Goal: Task Accomplishment & Management: Complete application form

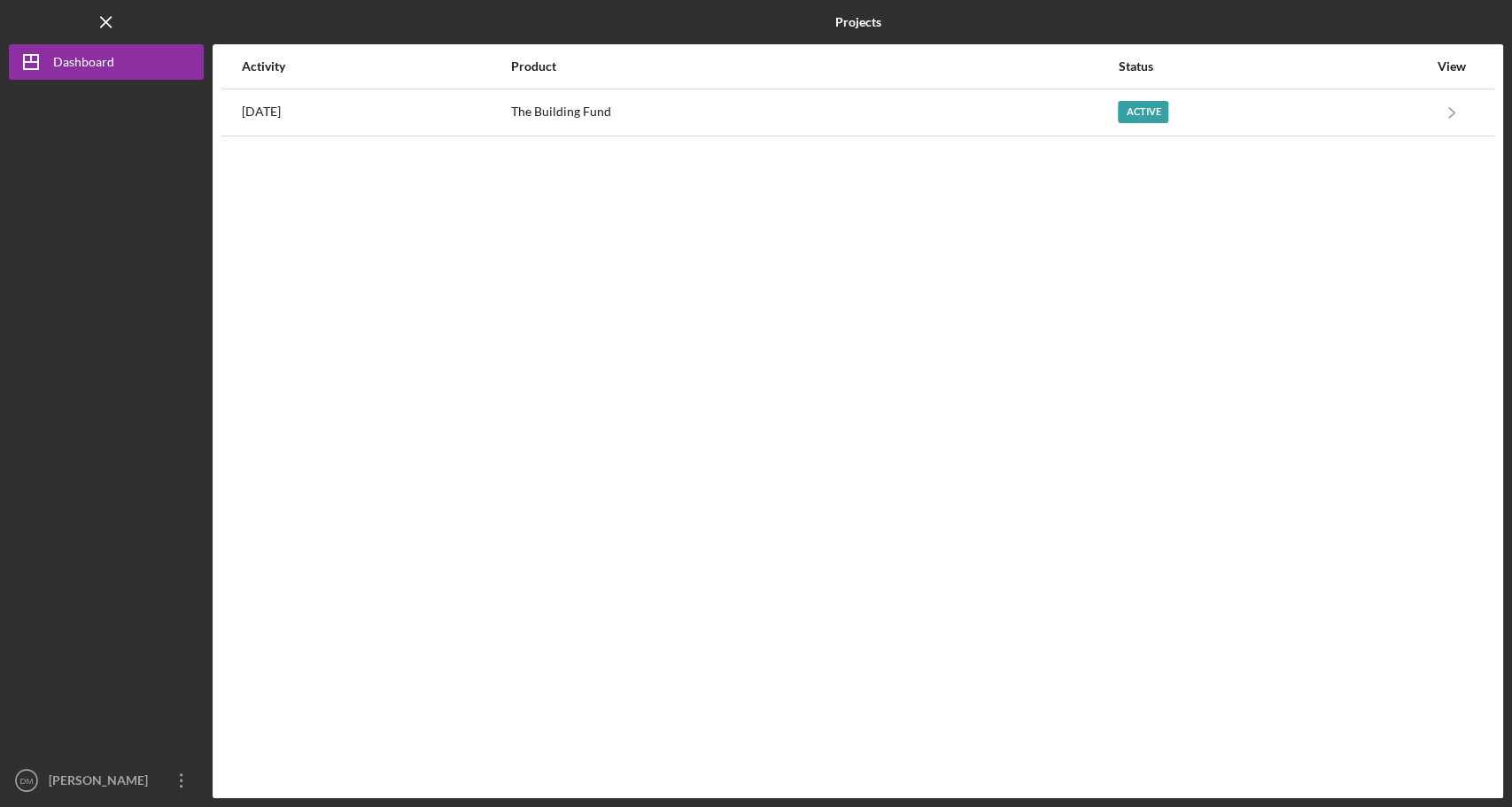
click at [738, 137] on div "Activity Product Status View [DATE] The Building Fund Active Icon/Navigate The …" at bounding box center [858, 421] width 1291 height 754
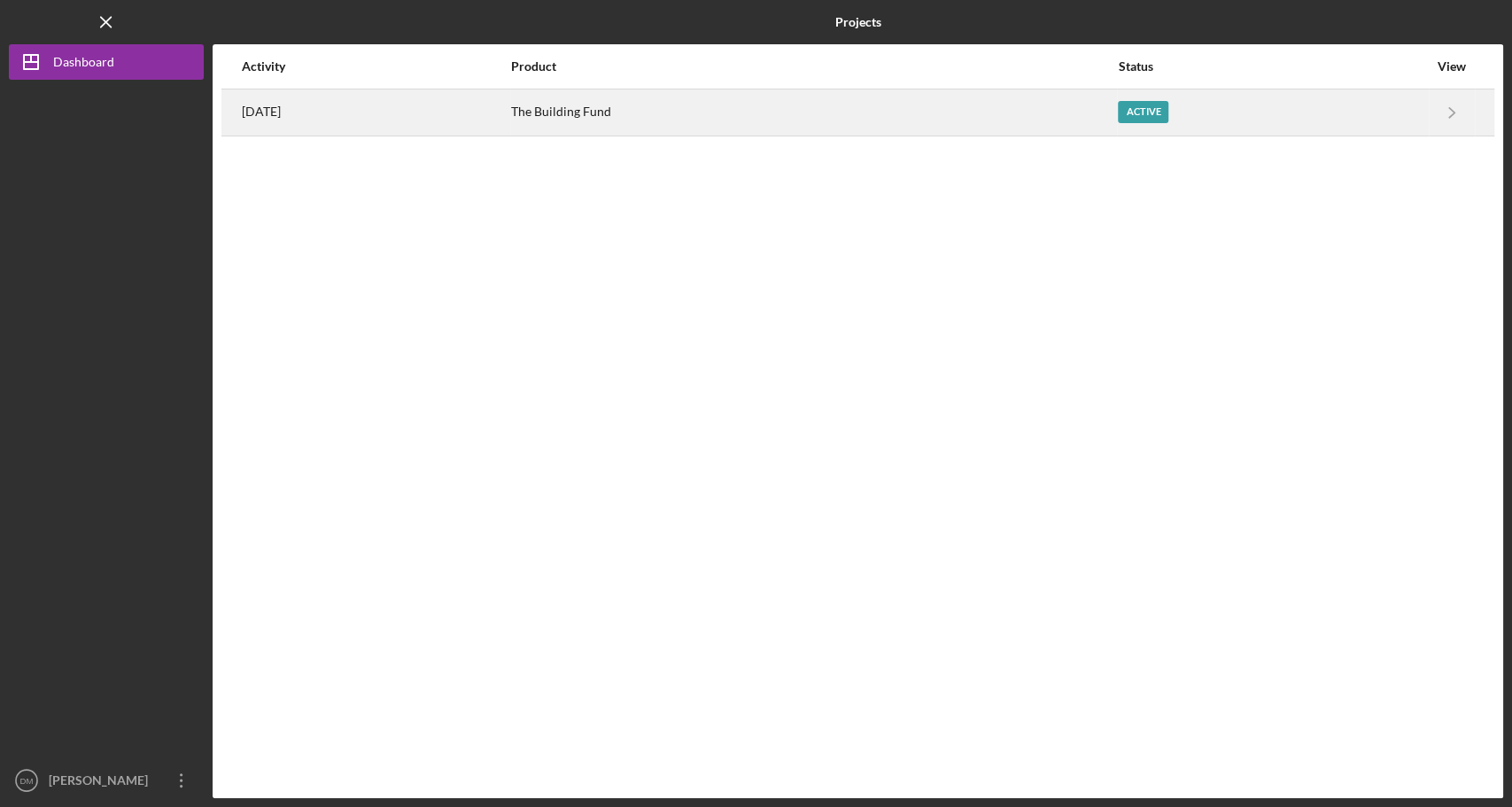
click at [721, 98] on div "The Building Fund" at bounding box center [814, 112] width 605 height 45
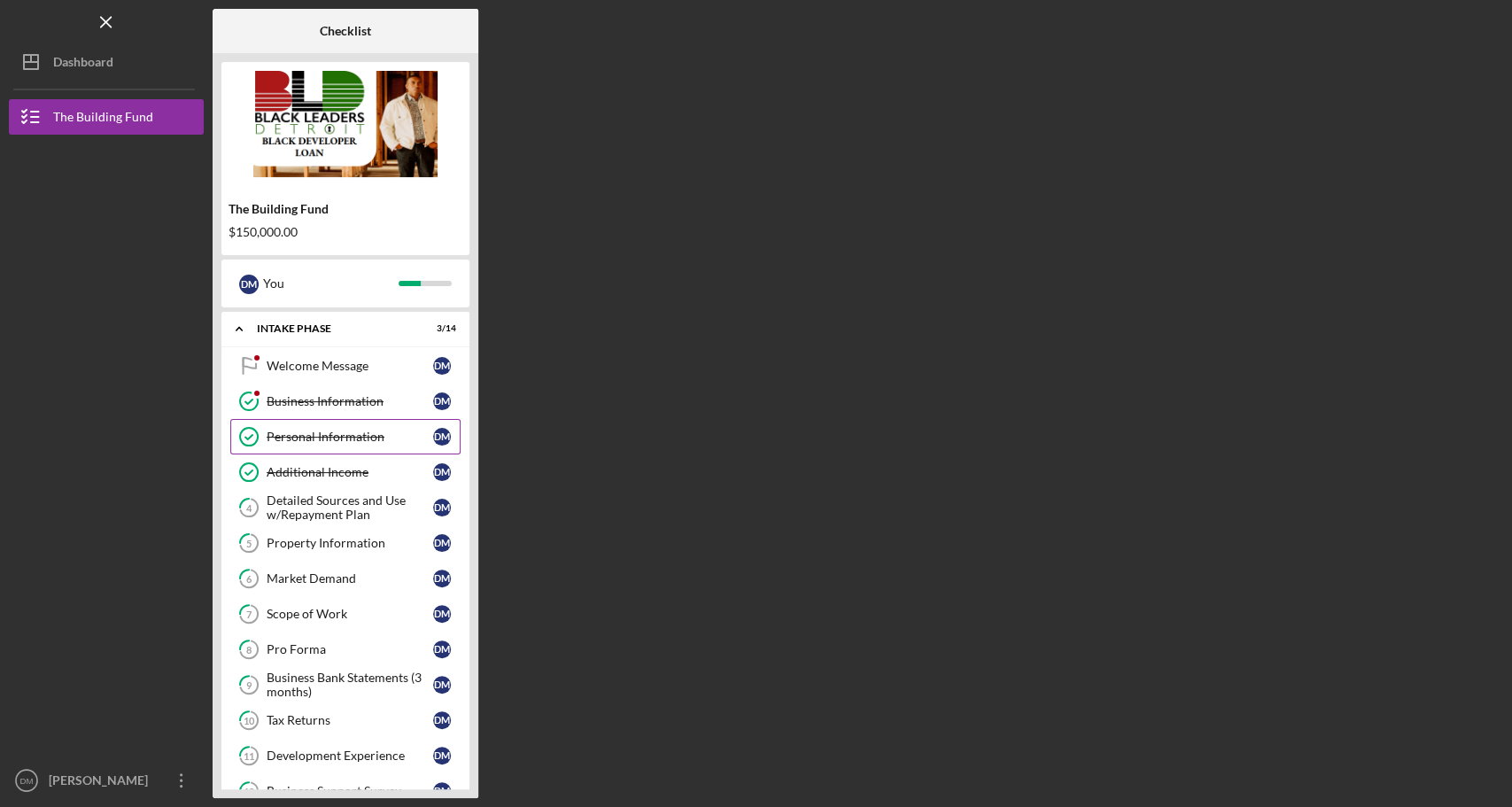
scroll to position [184, 0]
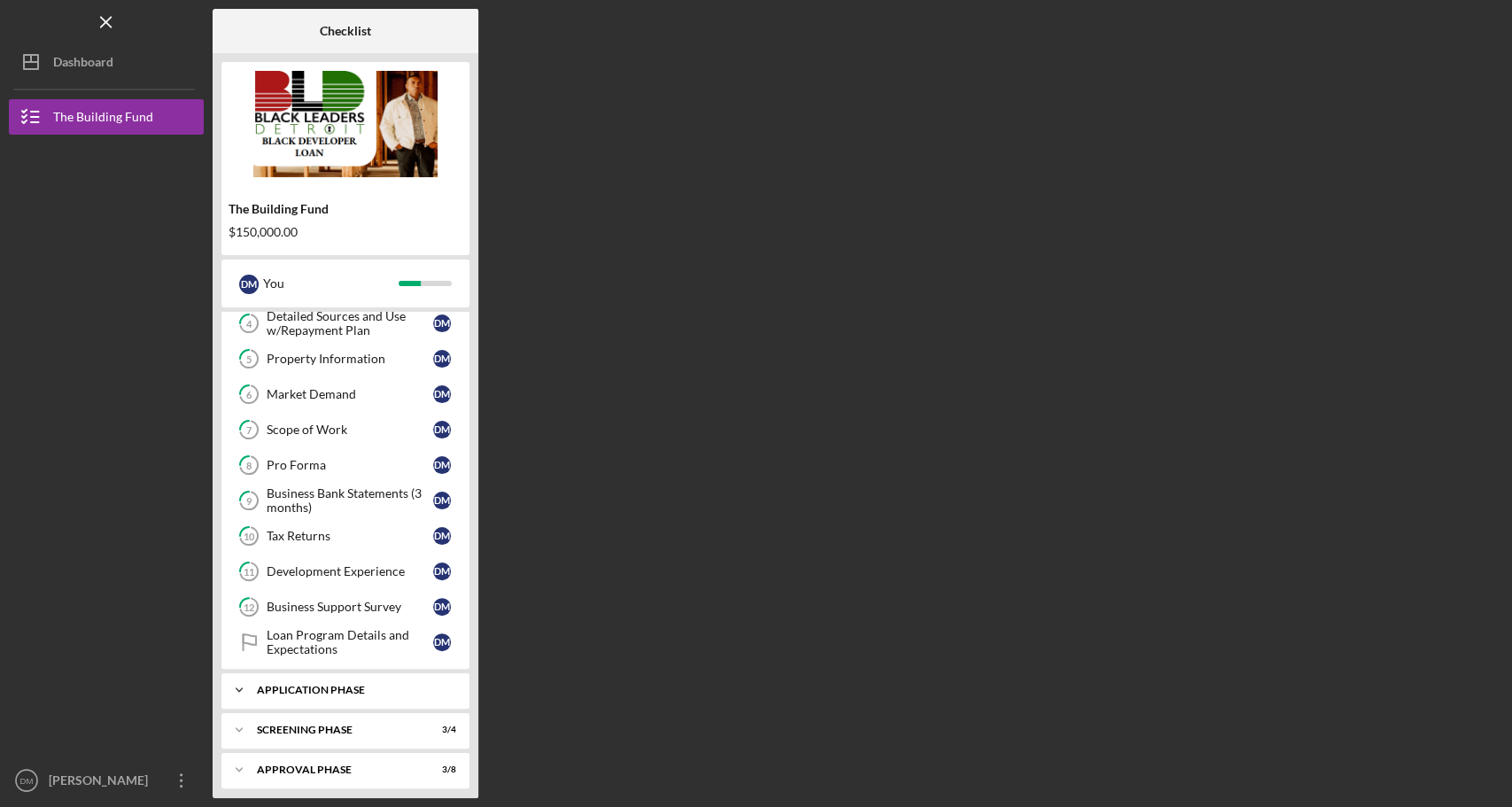
click at [279, 672] on div "Icon/Expander Application Phase 4 / 5" at bounding box center [345, 690] width 248 height 36
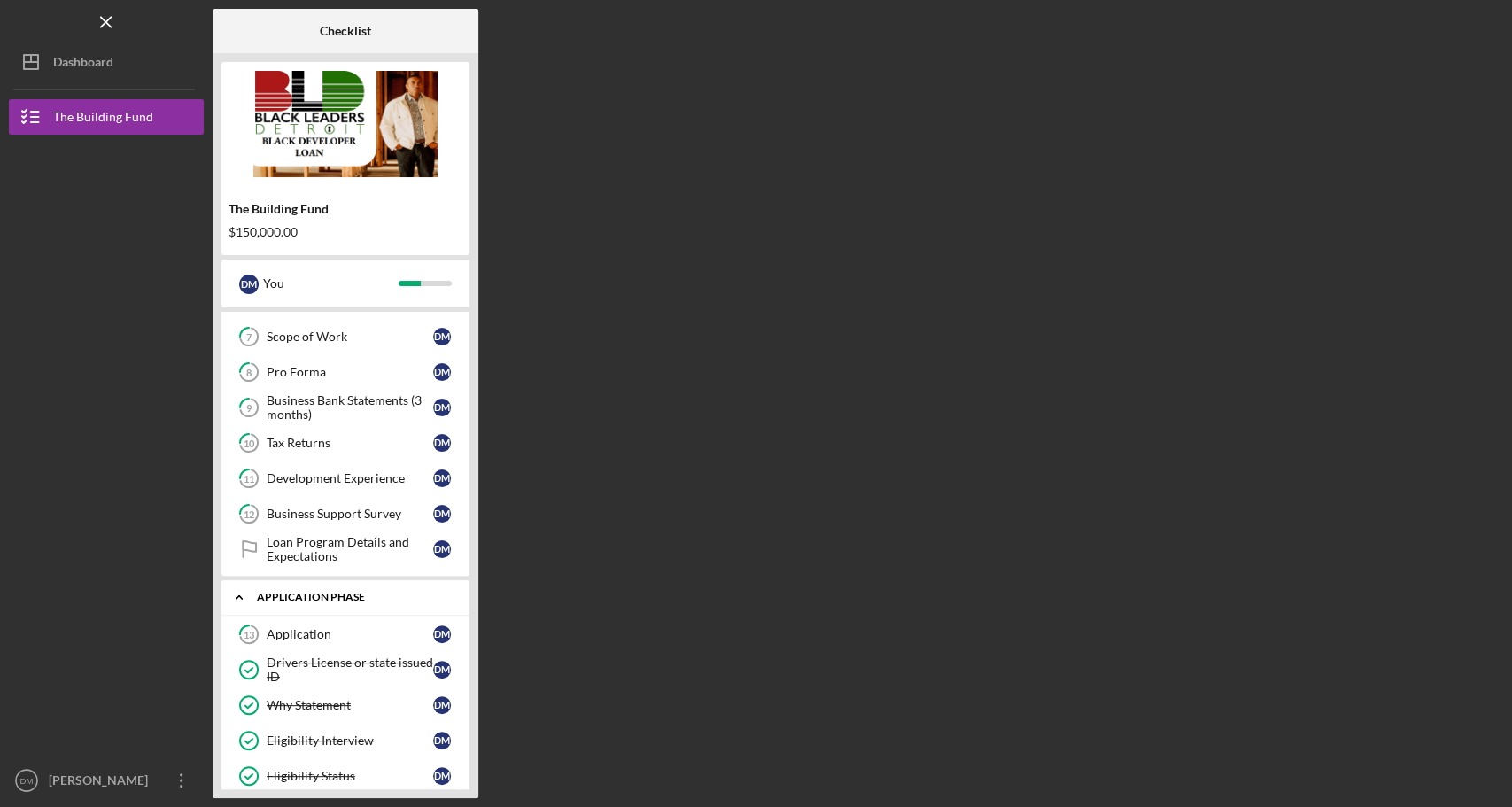
scroll to position [368, 0]
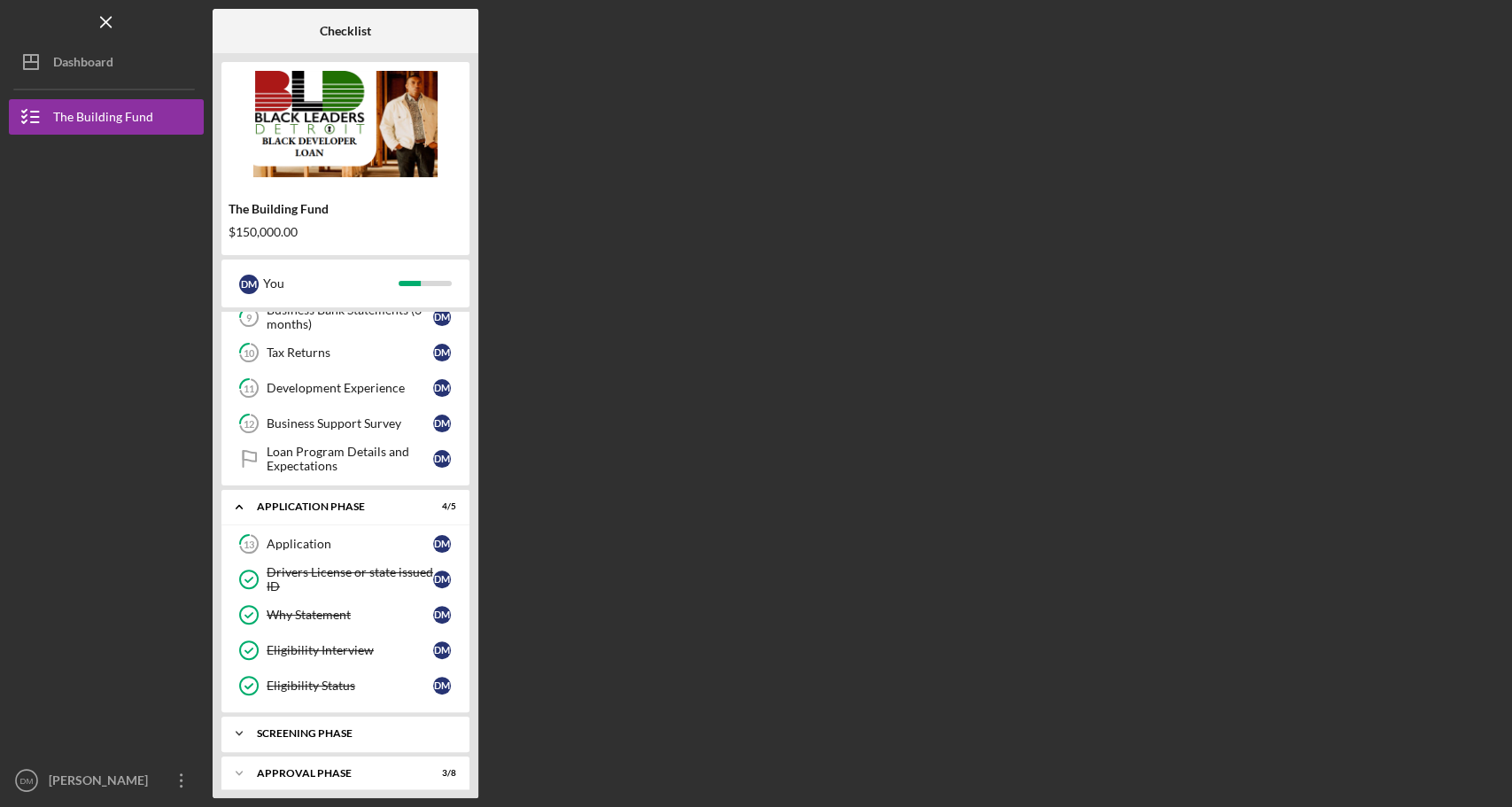
click at [278, 728] on div "Screening Phase" at bounding box center [352, 734] width 190 height 11
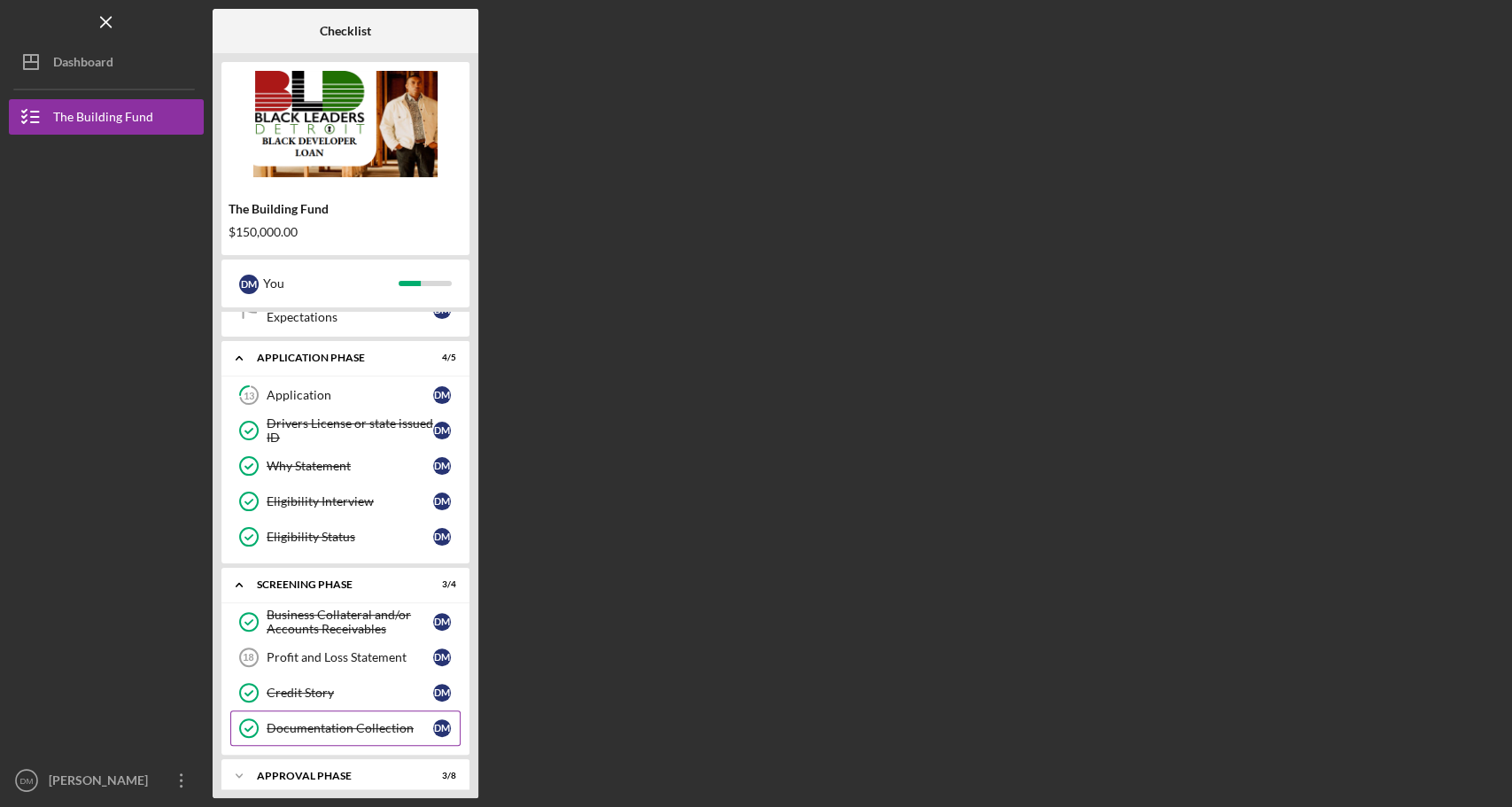
click at [295, 721] on div "Documentation Collection" at bounding box center [350, 728] width 167 height 14
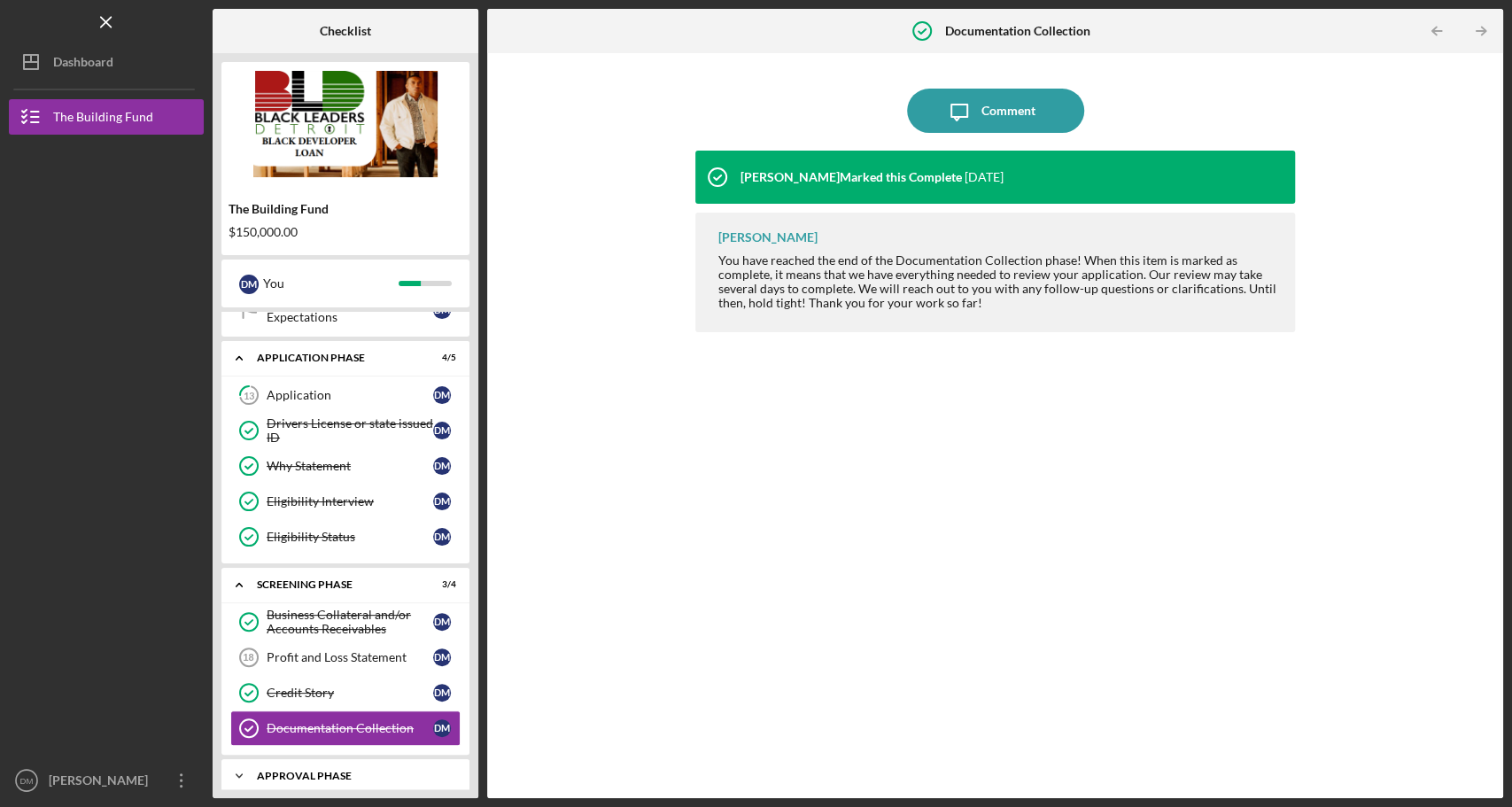
click at [338, 770] on div "Approval Phase" at bounding box center [352, 776] width 190 height 11
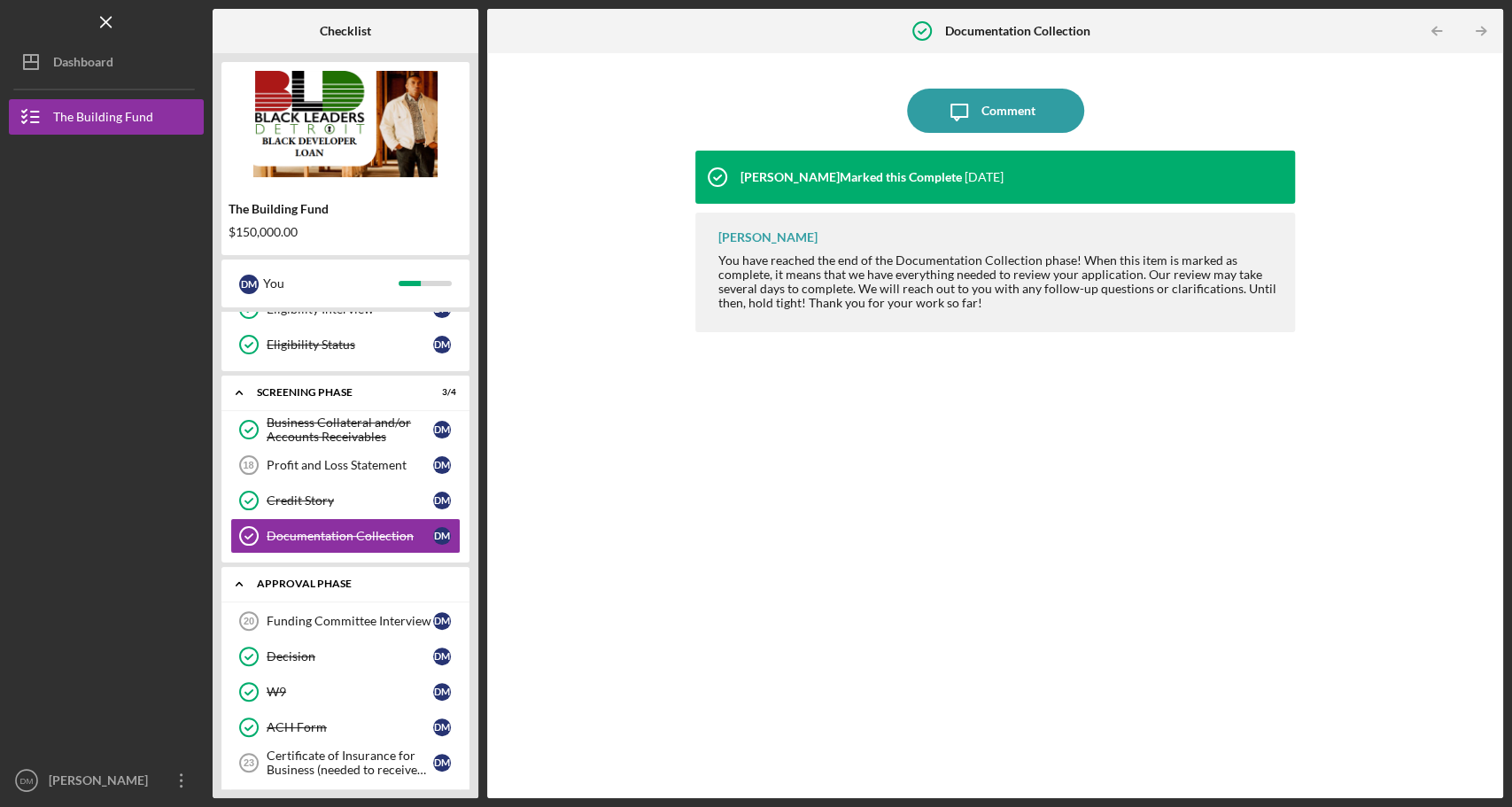
scroll to position [715, 0]
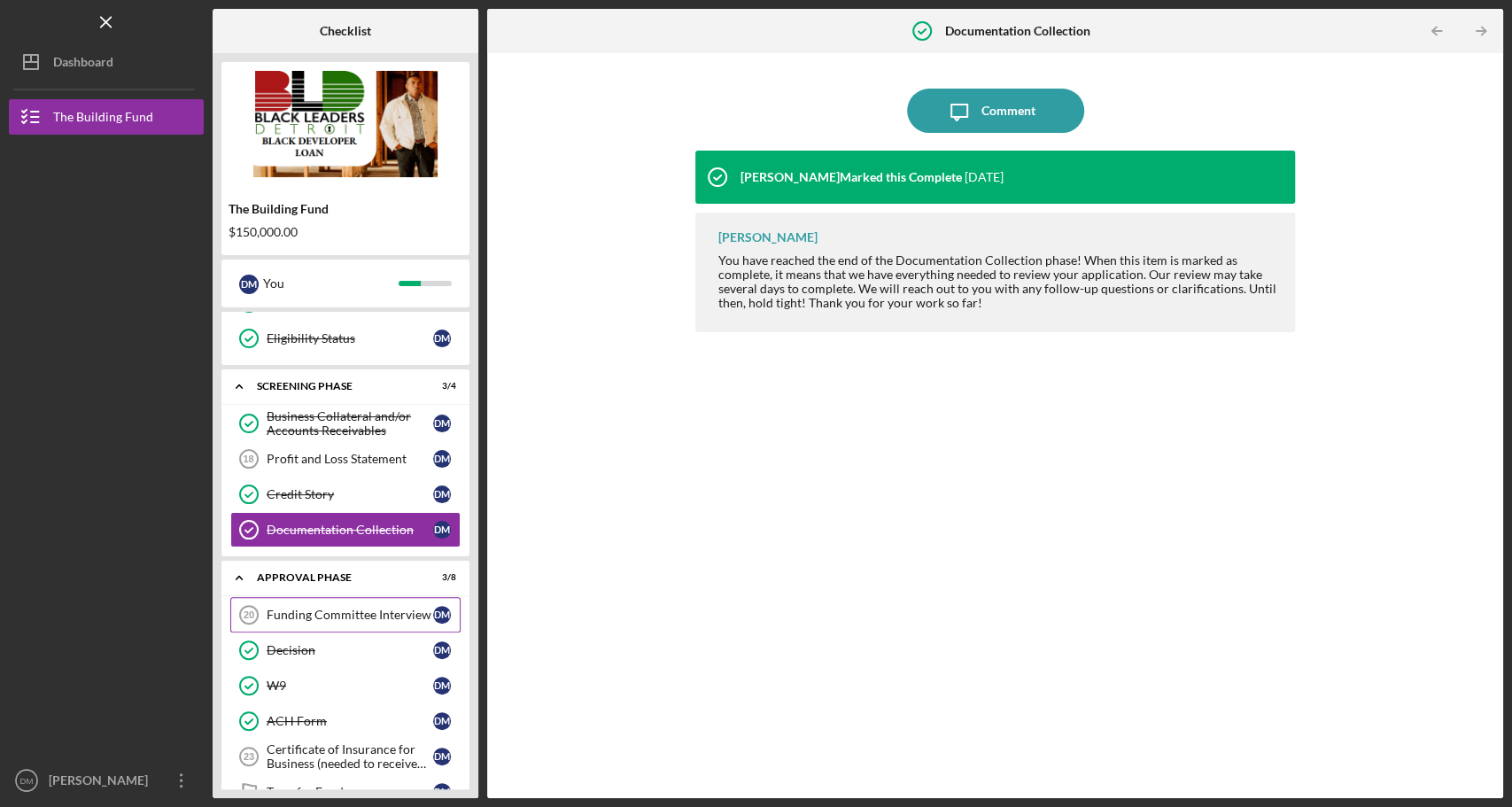
click at [351, 608] on div "Funding Committee Interview" at bounding box center [350, 615] width 167 height 14
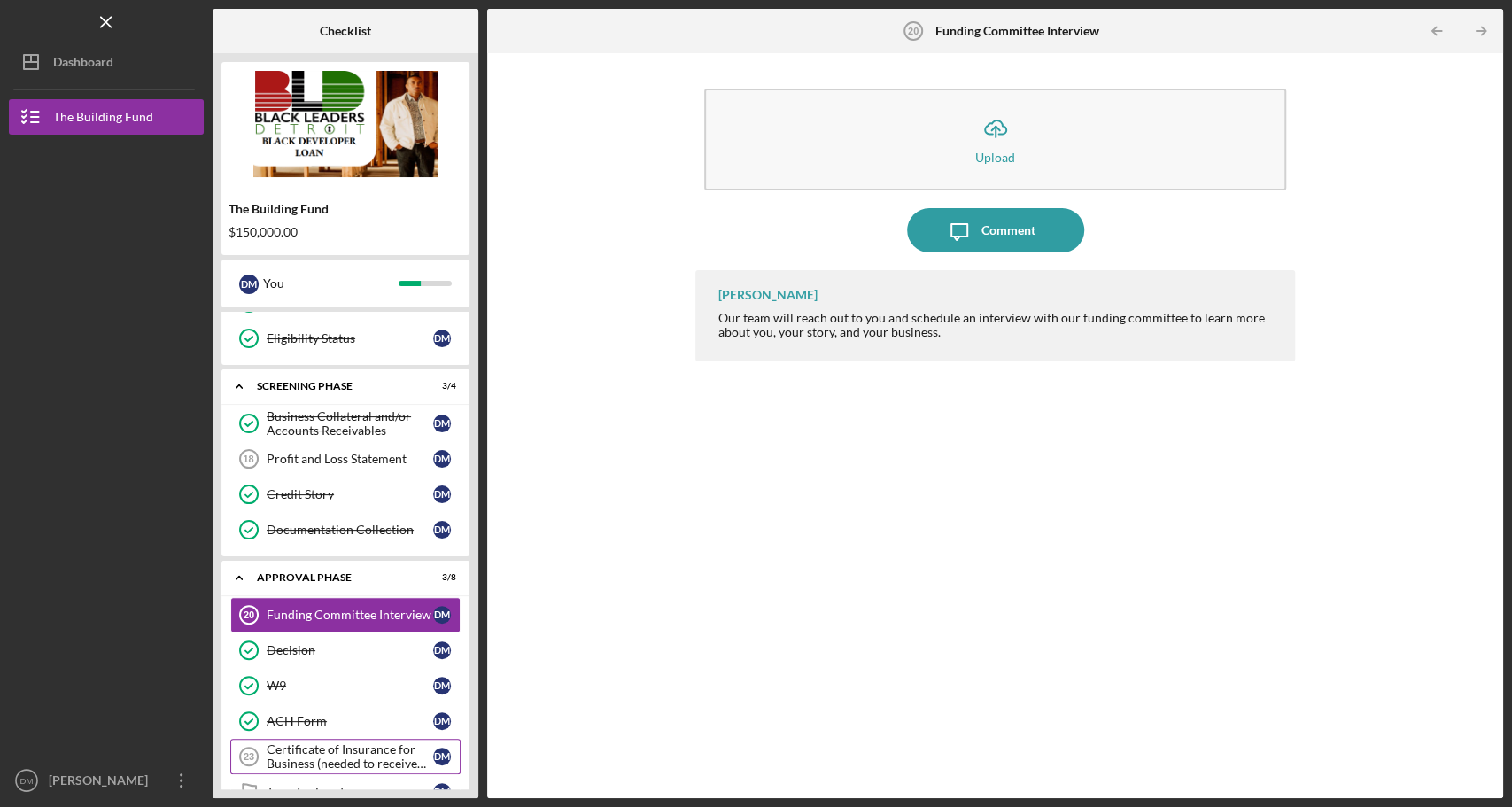
click at [319, 743] on div "Certificate of Insurance for Business (needed to receive funds)" at bounding box center [350, 757] width 167 height 29
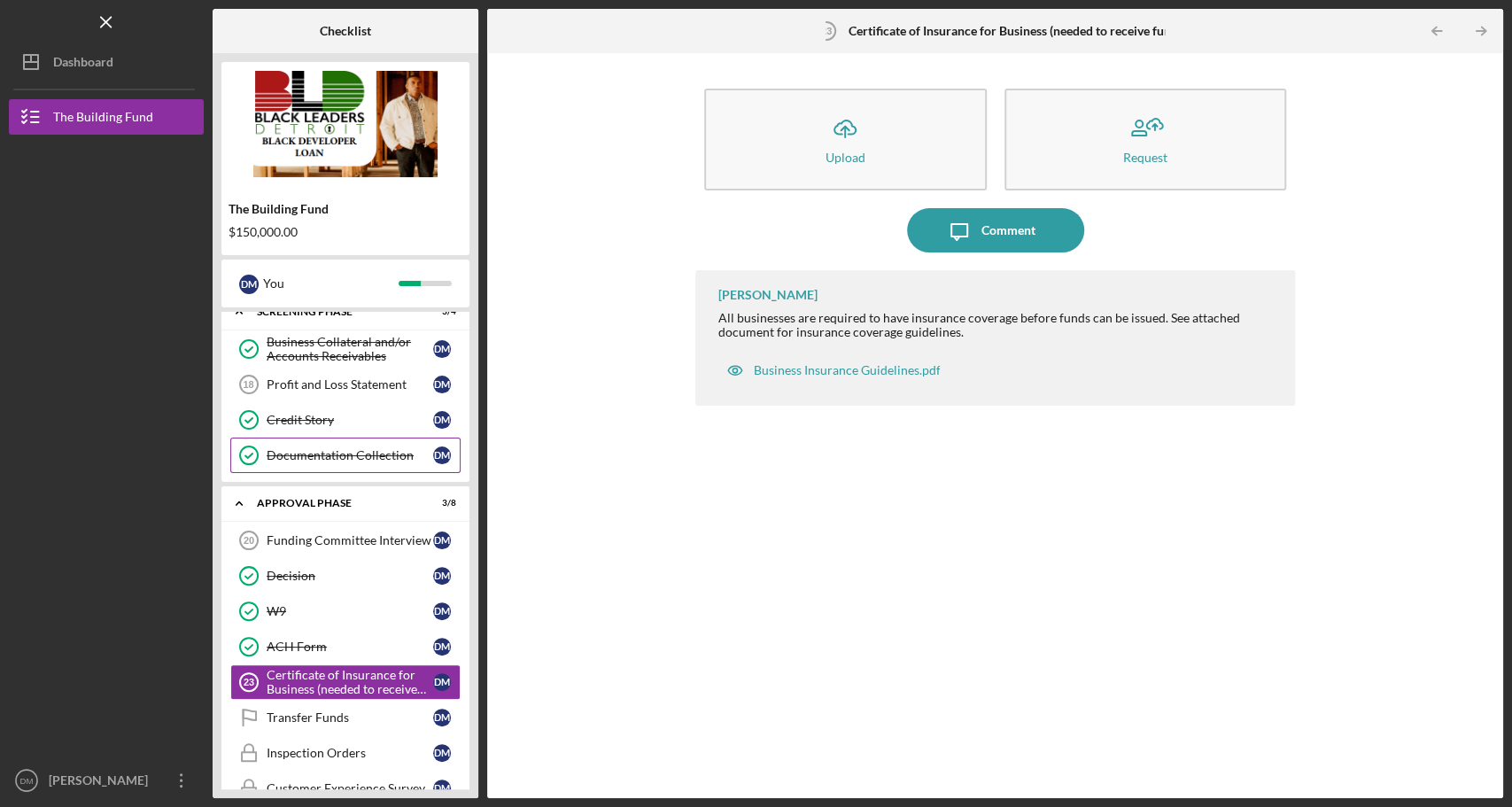
scroll to position [790, 0]
click at [346, 699] on link "Transfer Funds Transfer Funds [PERSON_NAME]" at bounding box center [345, 717] width 230 height 36
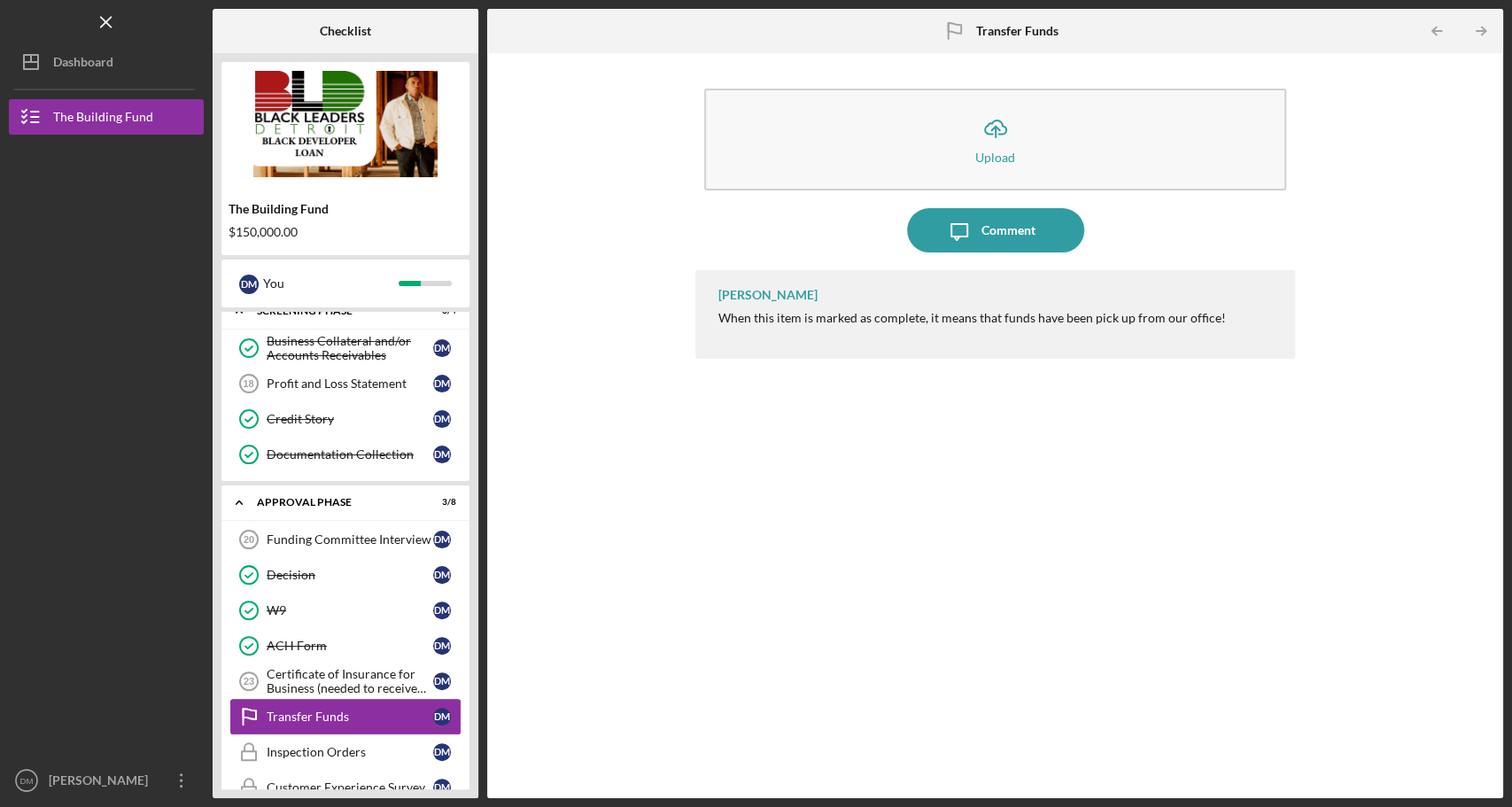
scroll to position [804, 0]
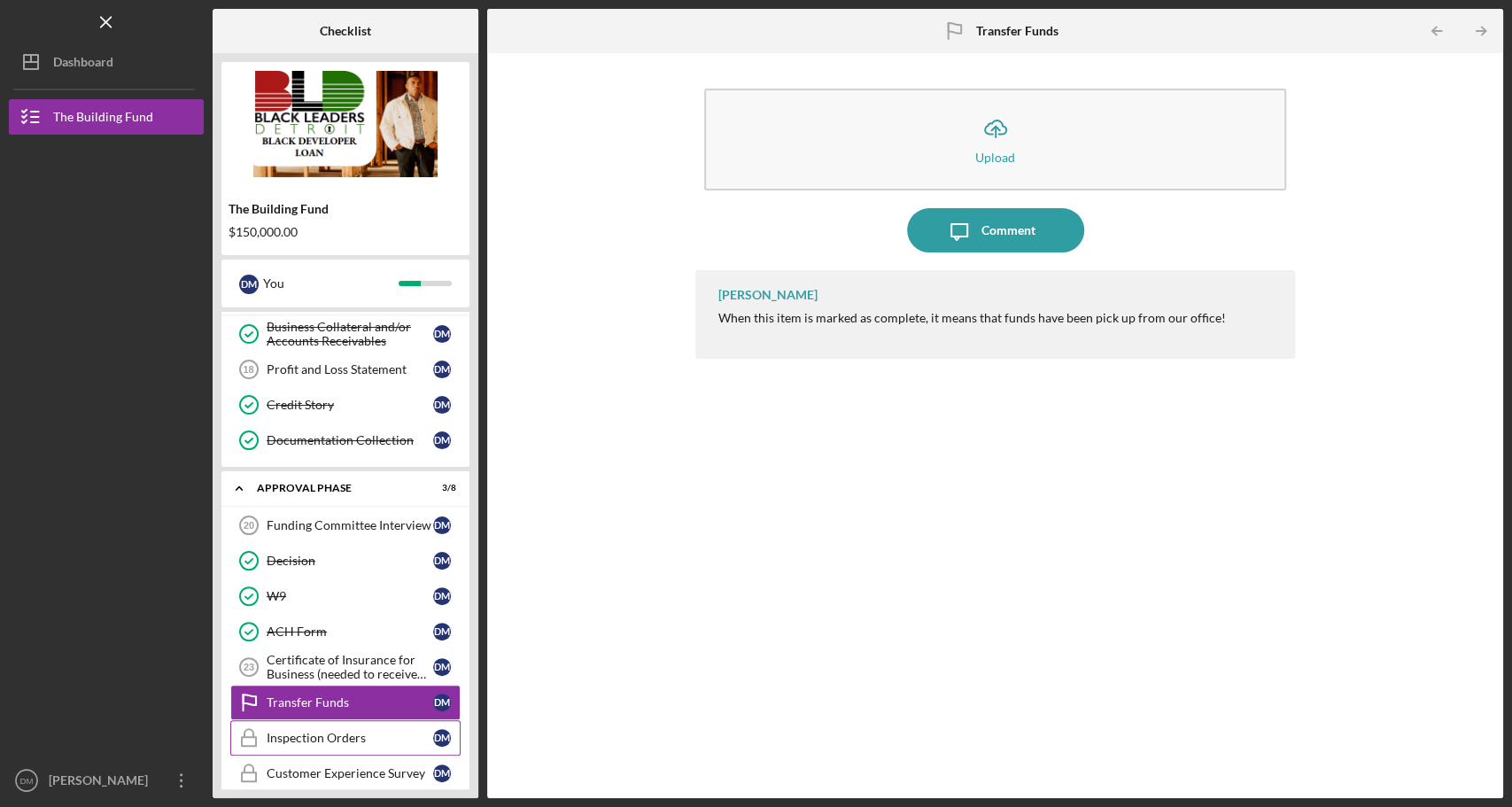
click at [344, 731] on div "Inspection Orders" at bounding box center [350, 738] width 167 height 14
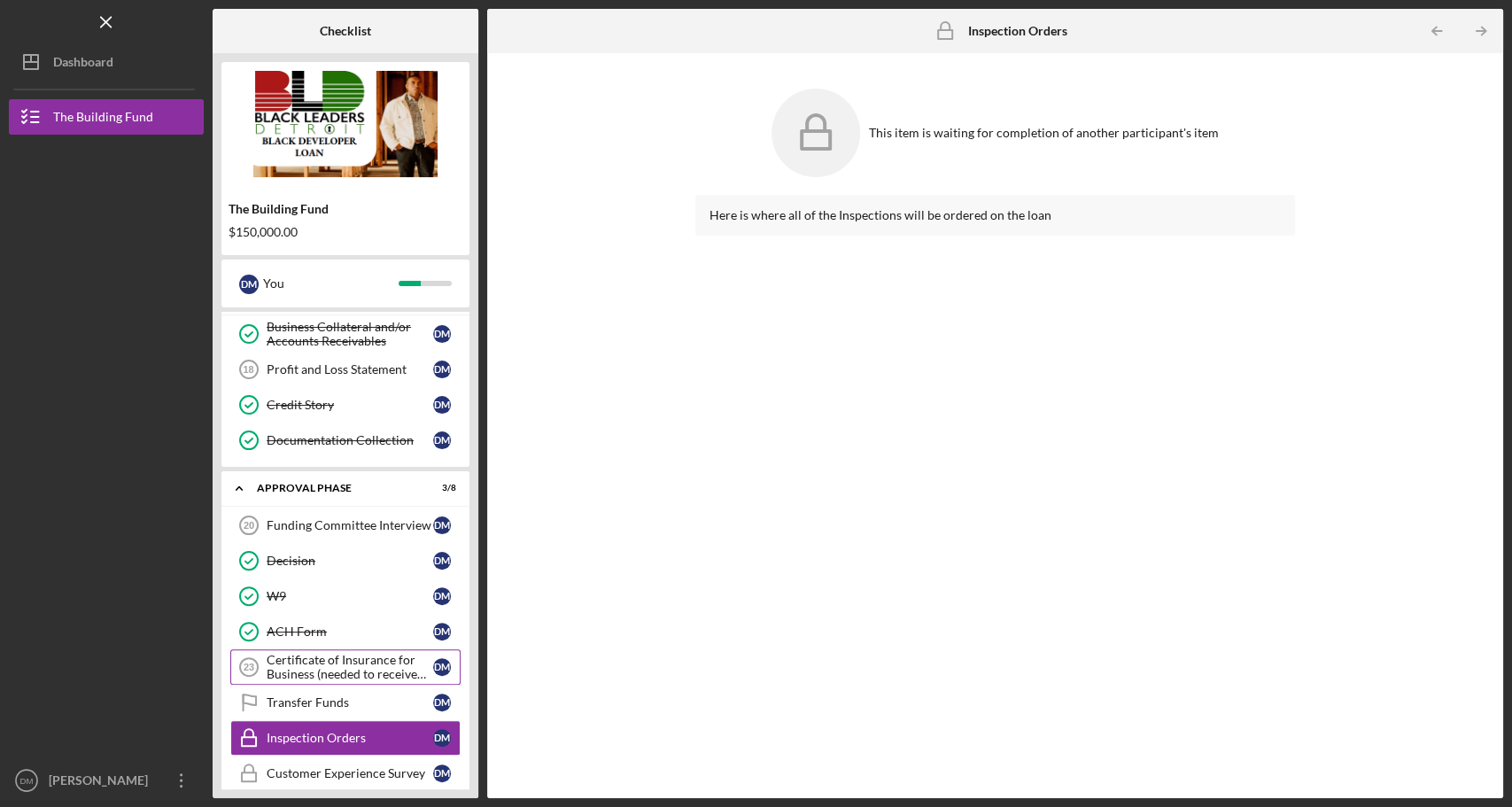
click at [309, 653] on div "Certificate of Insurance for Business (needed to receive funds)" at bounding box center [350, 667] width 167 height 29
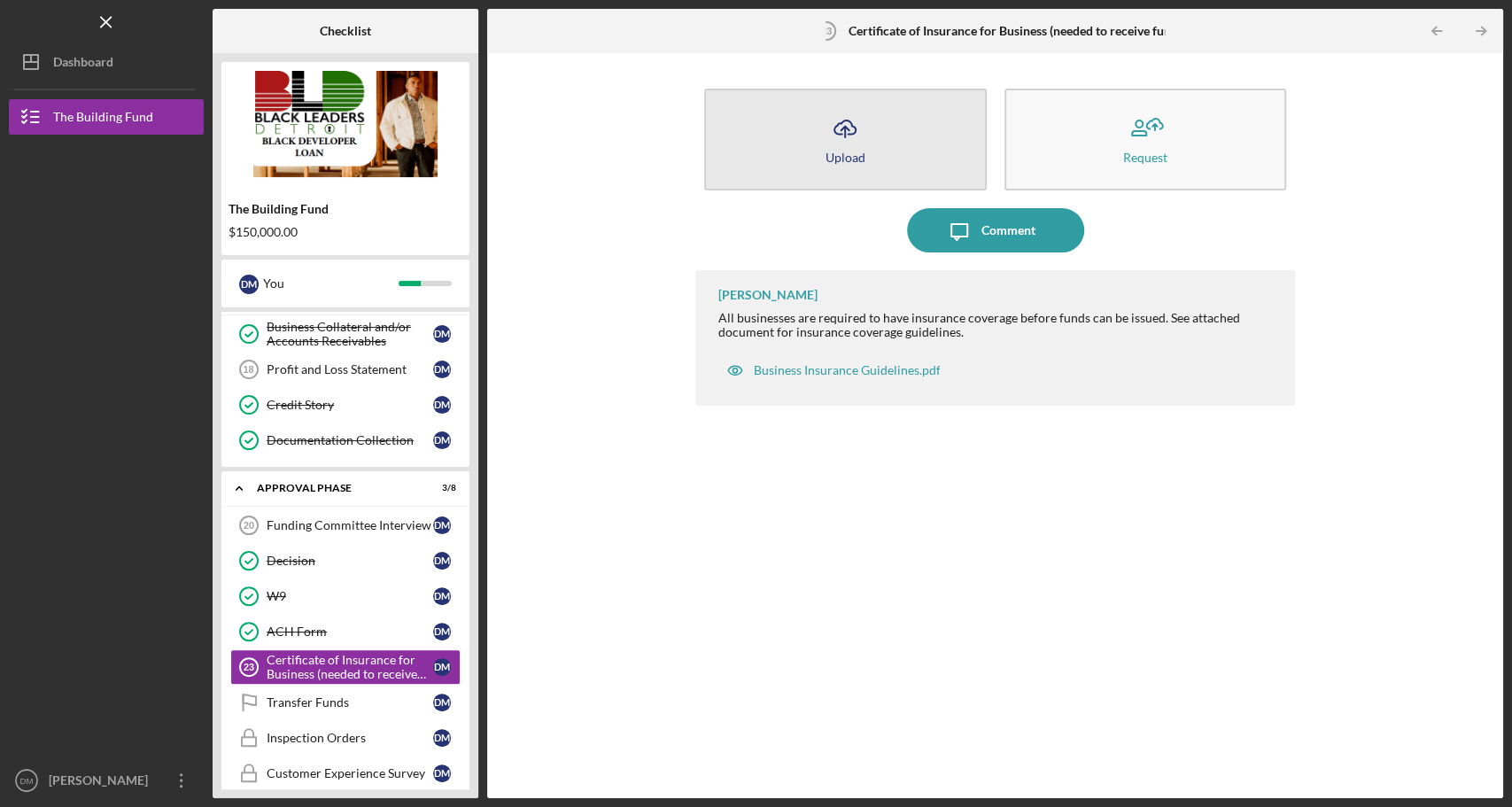
click at [845, 160] on div "Upload" at bounding box center [845, 157] width 40 height 13
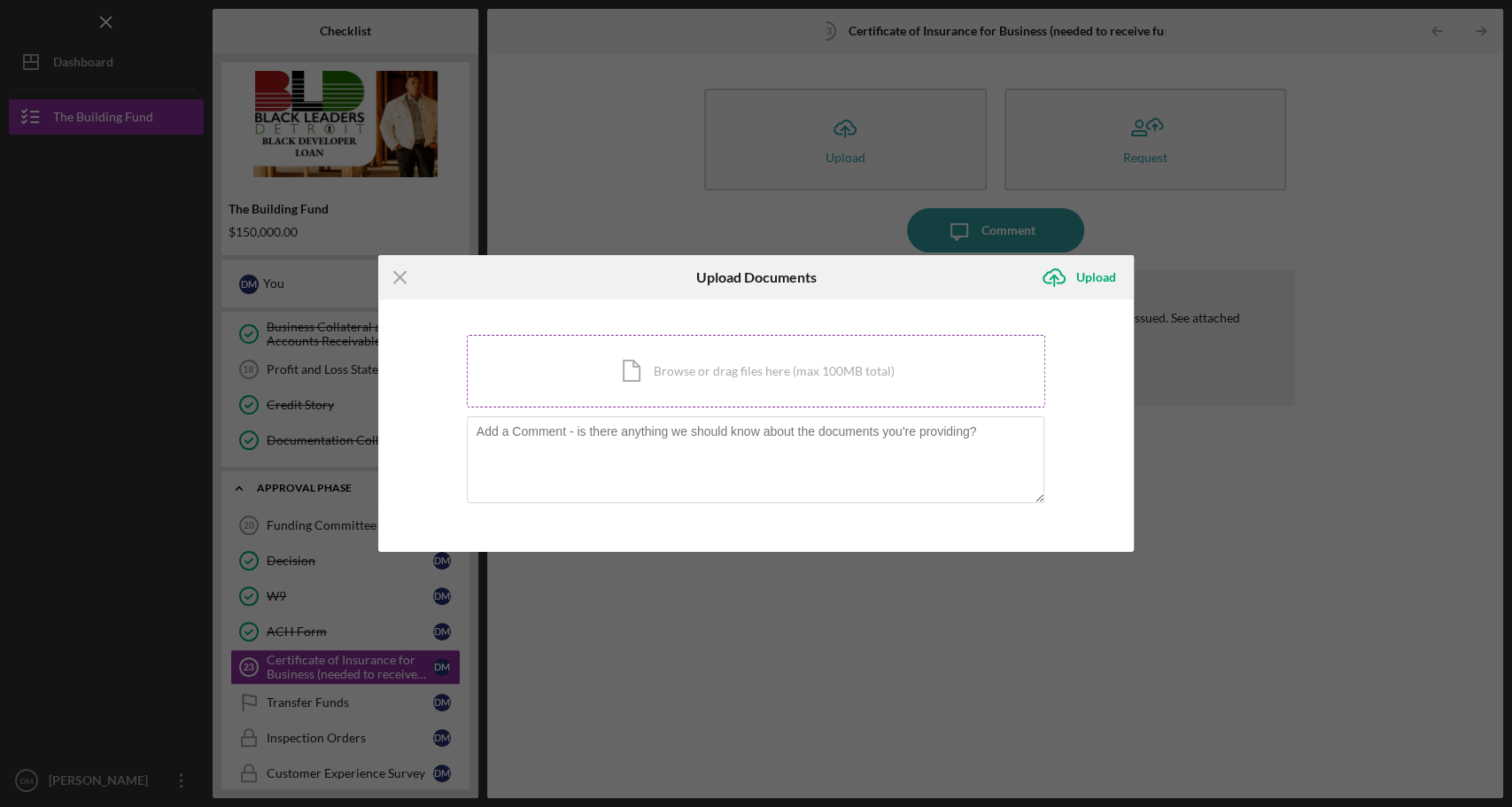
click at [768, 365] on div "Icon/Document Browse or drag files here (max 100MB total) Tap to choose files o…" at bounding box center [756, 370] width 579 height 72
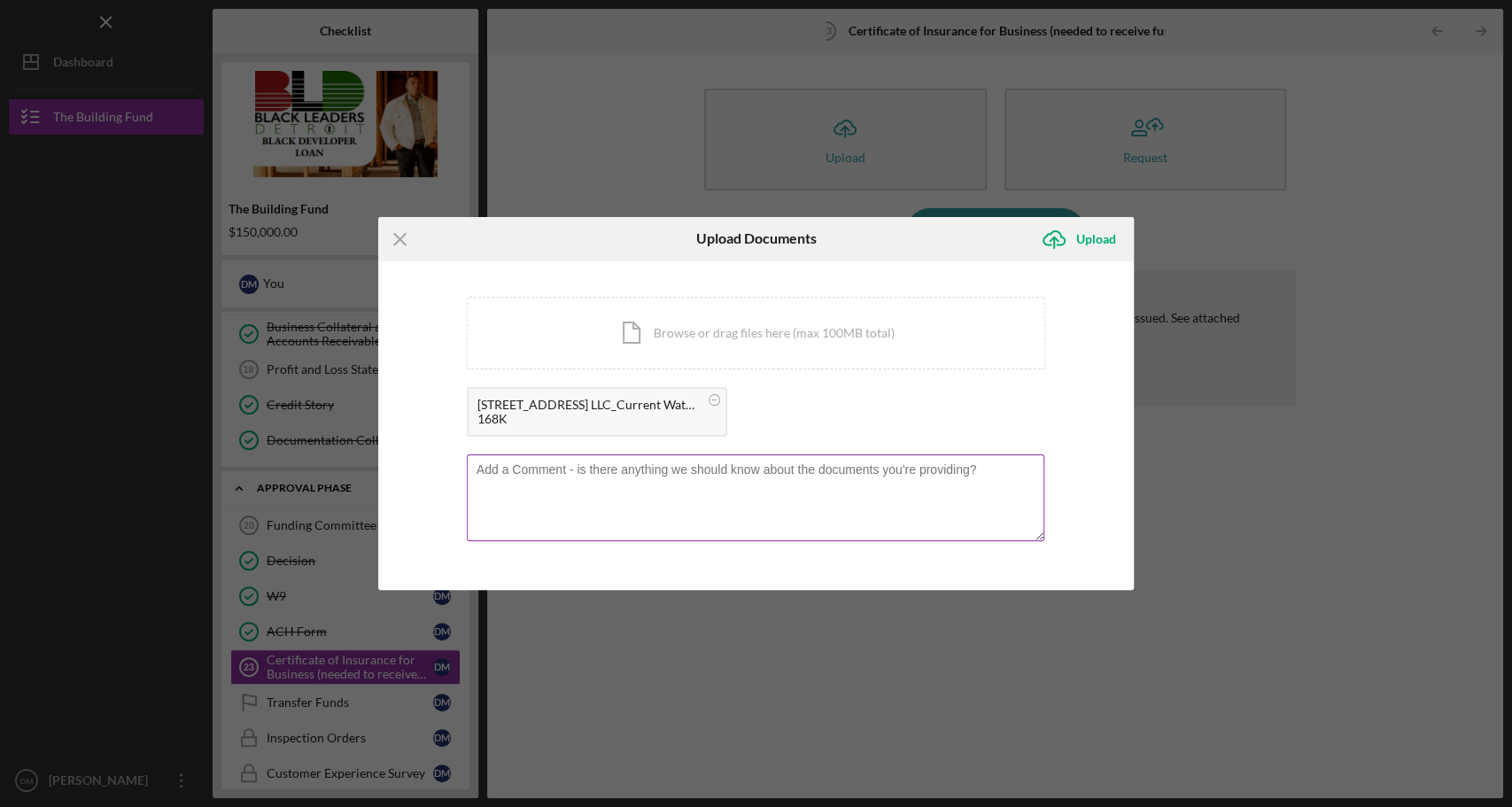
click at [642, 487] on textarea at bounding box center [756, 497] width 578 height 87
type textarea "F"
drag, startPoint x: 603, startPoint y: 469, endPoint x: 576, endPoint y: 465, distance: 27.3
click at [576, 465] on textarea "[STREET_ADDRESS], Final Water Bill." at bounding box center [756, 497] width 578 height 87
type textarea "[STREET_ADDRESS], Current Water Bill."
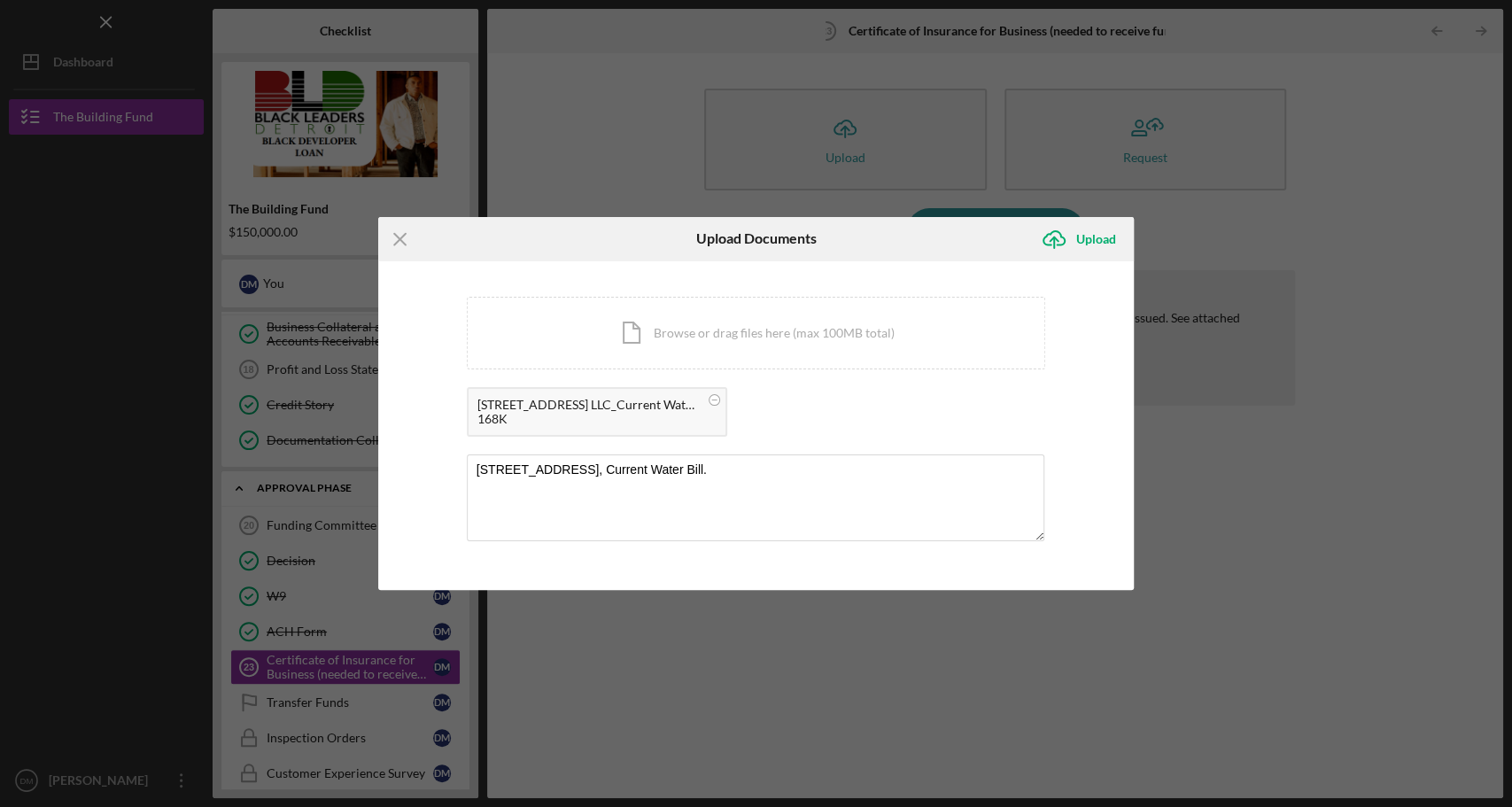
click at [1014, 376] on div "Icon/Document Browse or drag files here (max 100MB total) Tap to choose files o…" at bounding box center [756, 370] width 579 height 149
click at [1089, 244] on div "Upload" at bounding box center [1096, 239] width 40 height 36
